Goal: Task Accomplishment & Management: Manage account settings

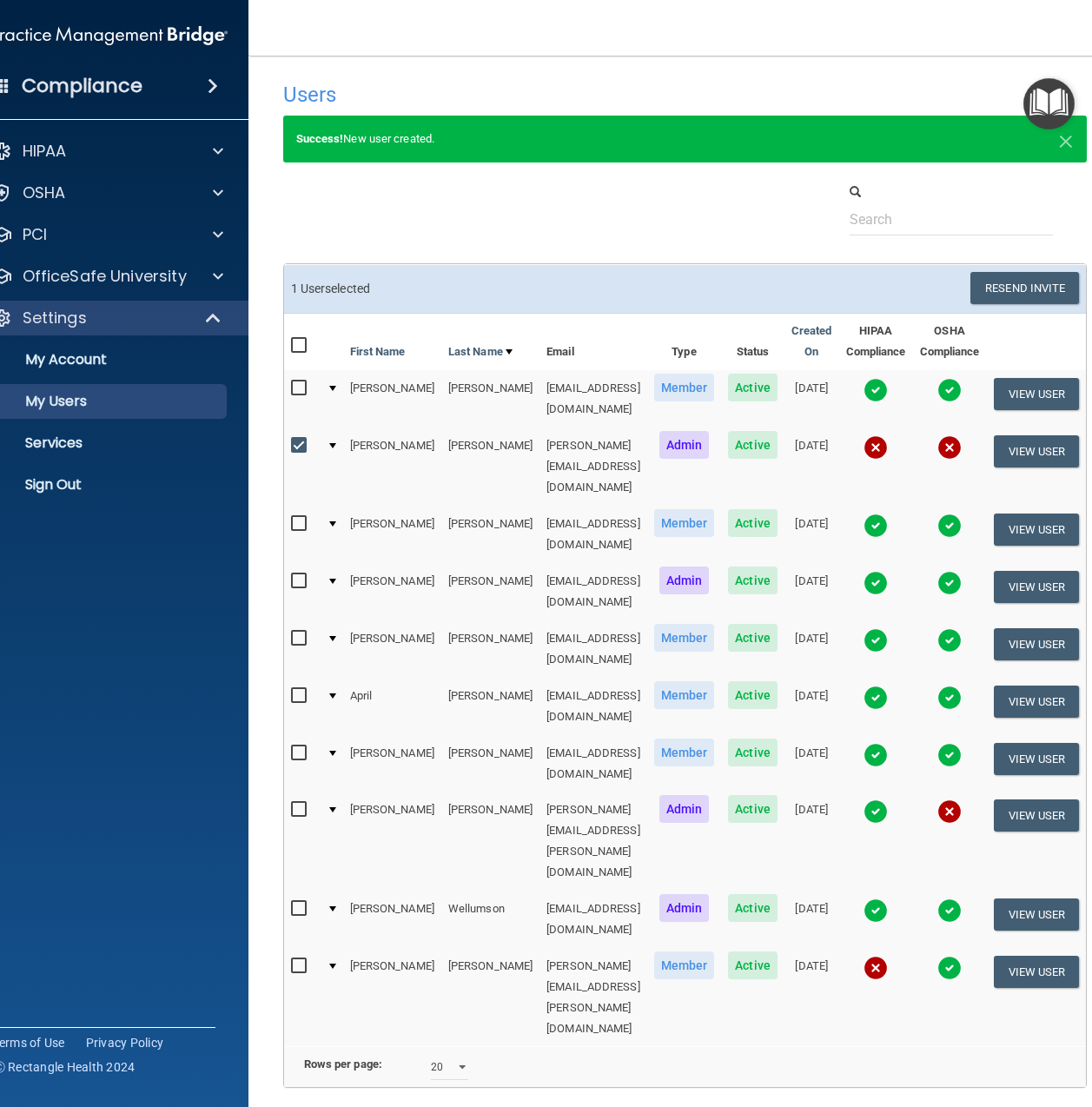
select select "20"
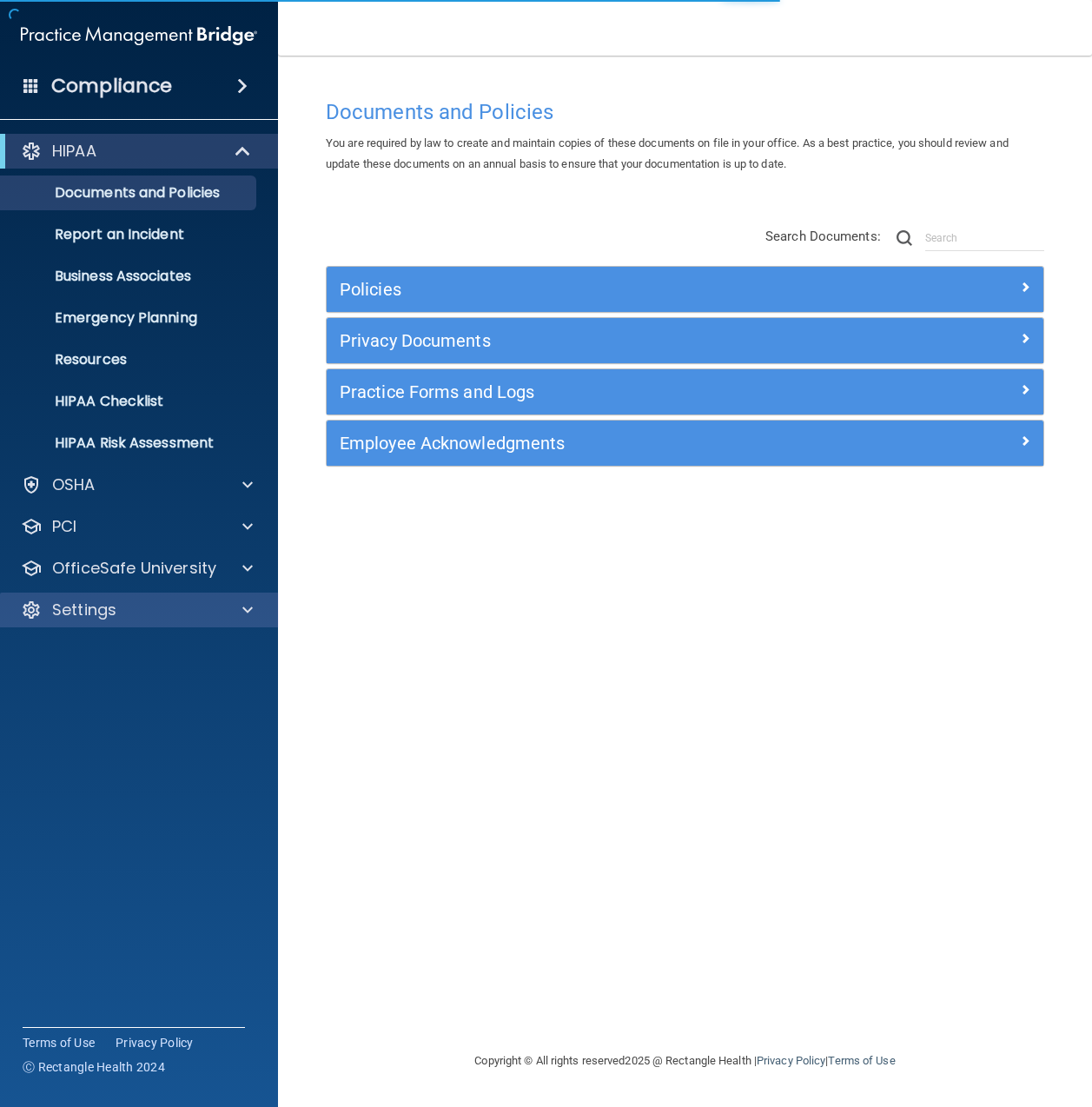
click at [189, 606] on div "Settings" at bounding box center [116, 609] width 215 height 21
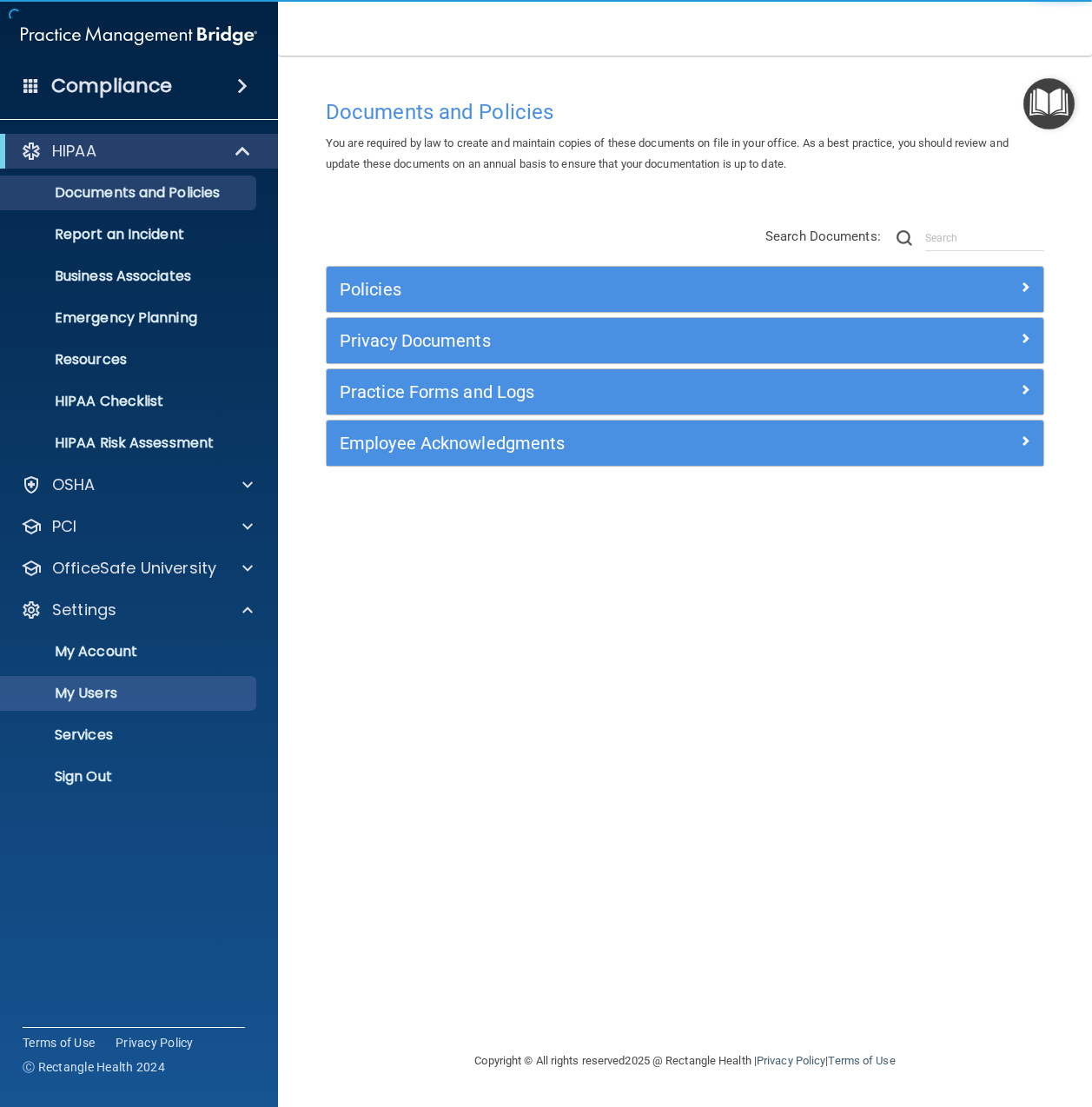
click at [142, 687] on p "My Users" at bounding box center [130, 693] width 237 height 17
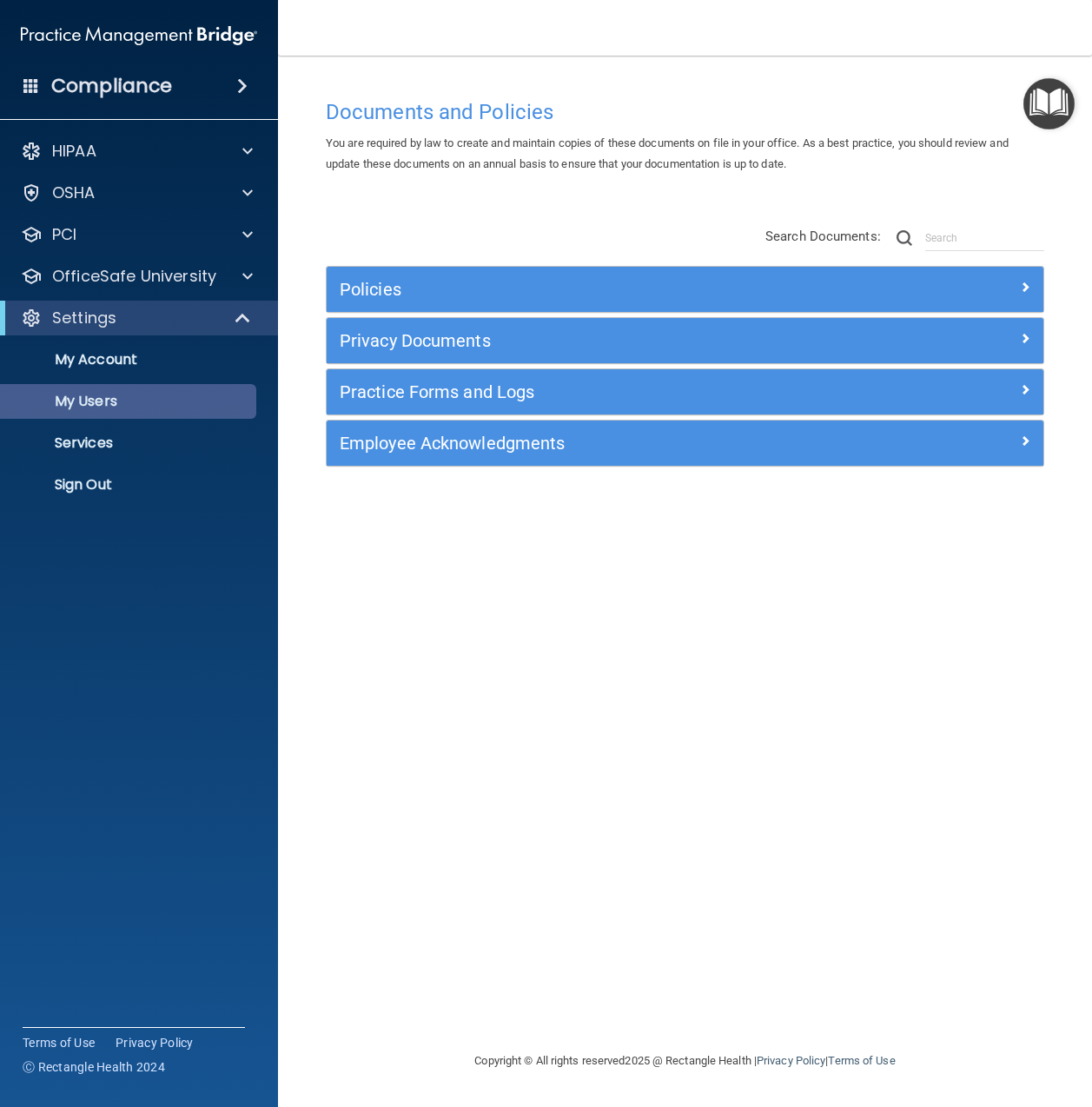
select select "20"
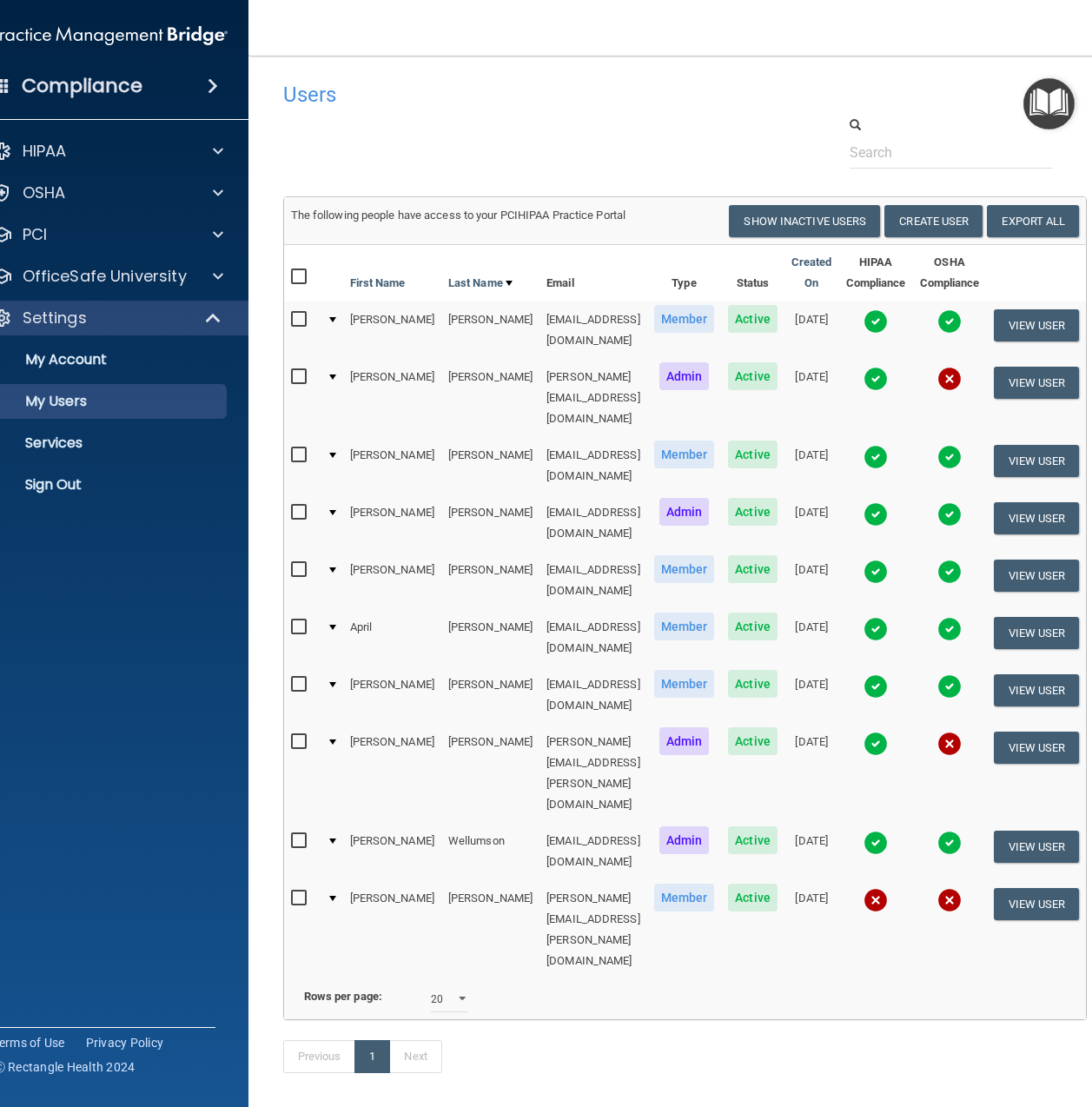
click at [291, 735] on input "checkbox" at bounding box center [301, 742] width 20 height 14
checkbox input "true"
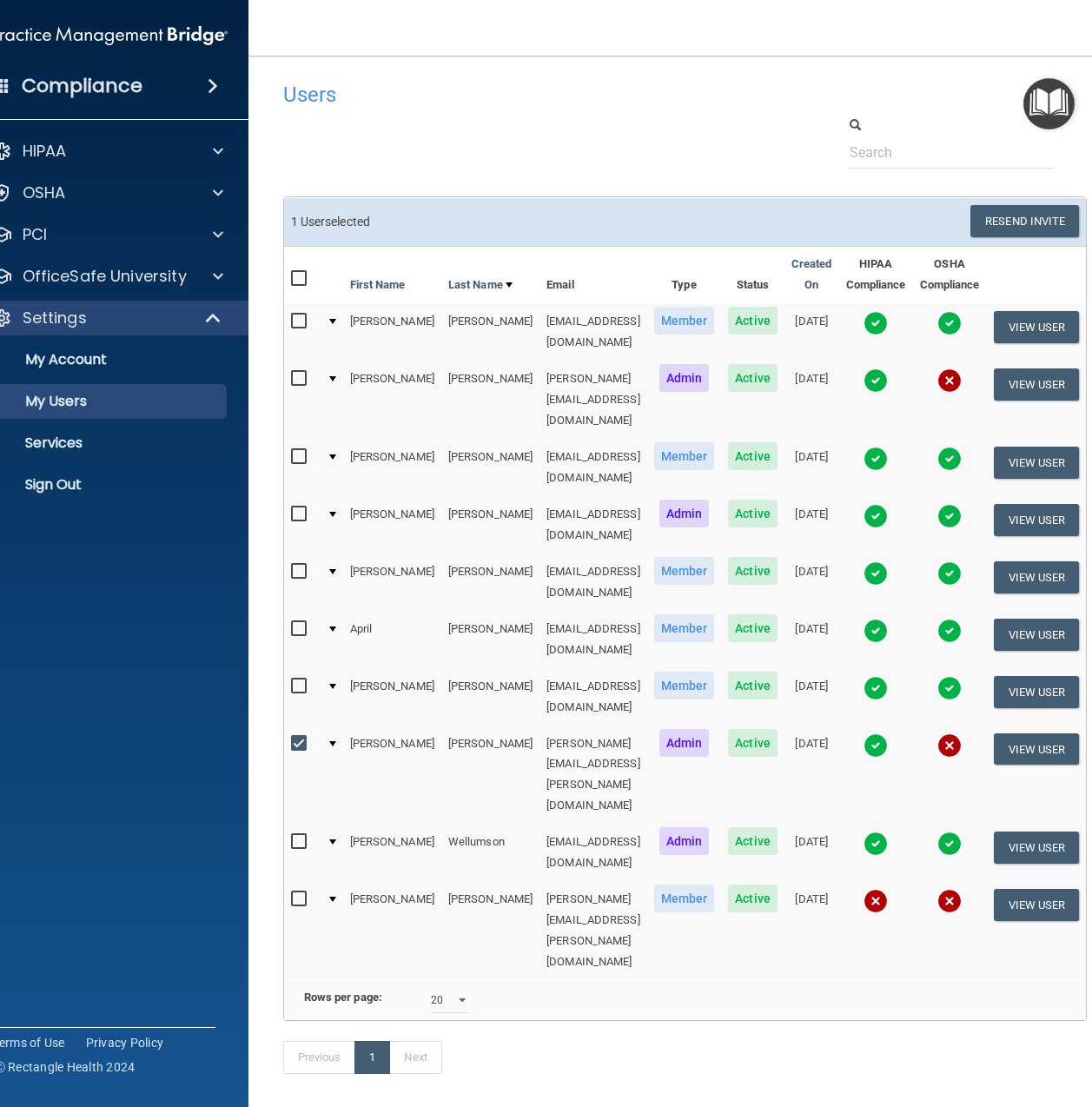
click at [291, 892] on input "checkbox" at bounding box center [301, 899] width 20 height 14
checkbox input "true"
click at [1048, 223] on button "Resend Invite" at bounding box center [1024, 221] width 109 height 32
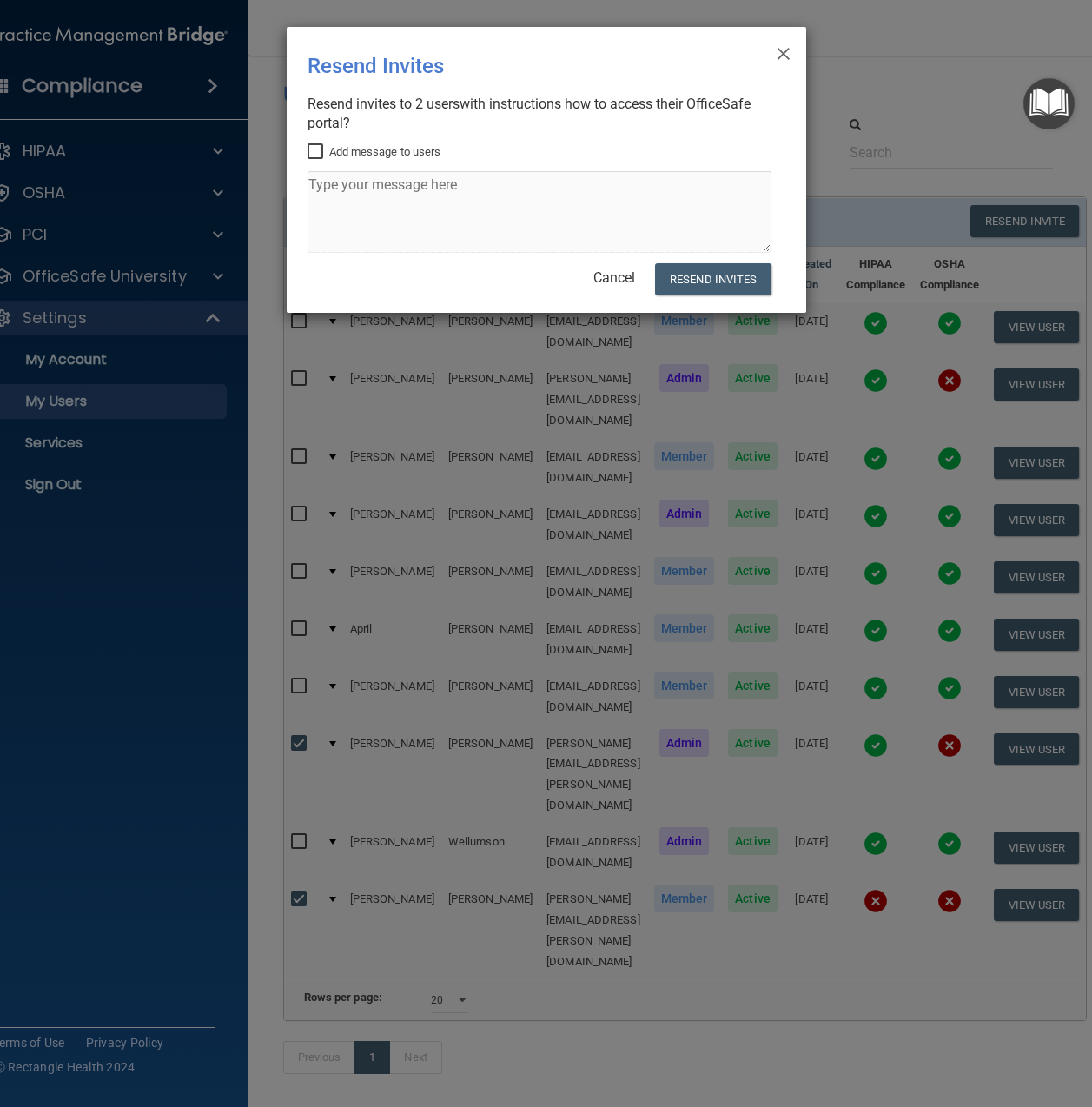
click at [376, 209] on textarea at bounding box center [540, 211] width 464 height 81
click at [368, 188] on textarea at bounding box center [540, 211] width 464 height 81
click at [759, 281] on button "Resend Invites" at bounding box center [712, 279] width 116 height 32
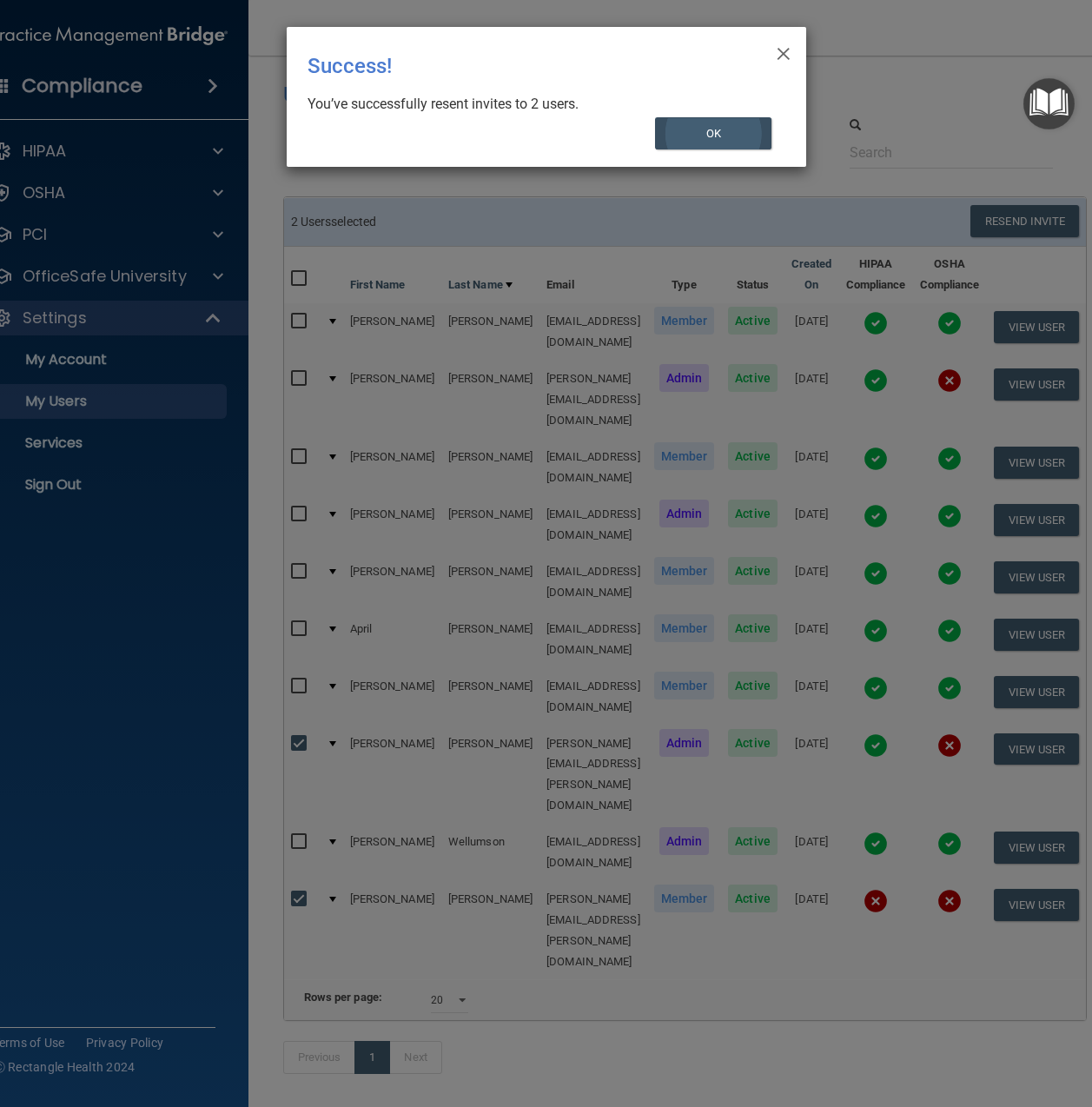
click at [721, 126] on button "OK" at bounding box center [712, 132] width 116 height 32
